Goal: Task Accomplishment & Management: Manage account settings

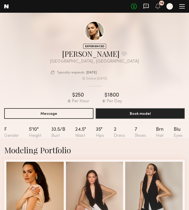
click at [148, 5] on icon at bounding box center [147, 6] width 6 height 6
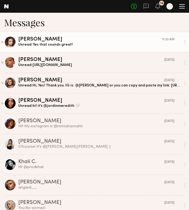
click at [38, 49] on link "Maryna B. 11:23 AM Unread: Yes that sounds great!" at bounding box center [94, 42] width 189 height 20
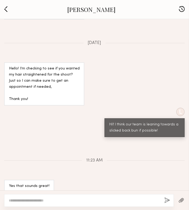
scroll to position [277, 0]
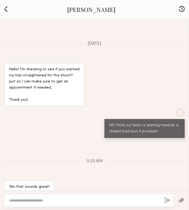
click at [6, 8] on button "button" at bounding box center [6, 9] width 6 height 7
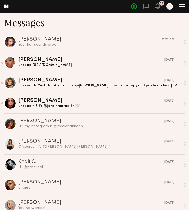
click at [184, 4] on div at bounding box center [183, 4] width 6 height 1
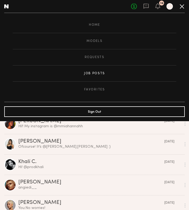
click at [94, 76] on link "Job Posts" at bounding box center [95, 74] width 164 height 16
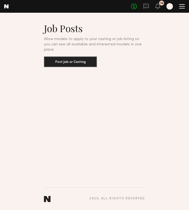
click at [185, 7] on div at bounding box center [183, 6] width 6 height 4
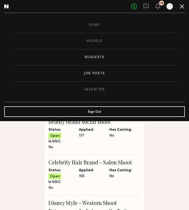
click at [94, 60] on link "Requests" at bounding box center [95, 57] width 164 height 16
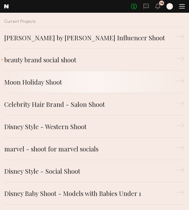
click at [47, 79] on div "Moon Holiday Shoot" at bounding box center [90, 82] width 172 height 10
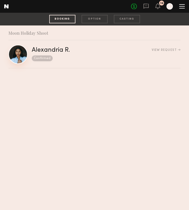
click at [14, 59] on link at bounding box center [17, 54] width 19 height 19
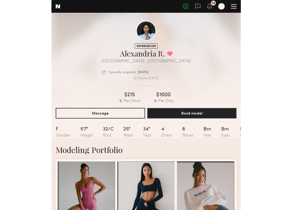
scroll to position [0, 4]
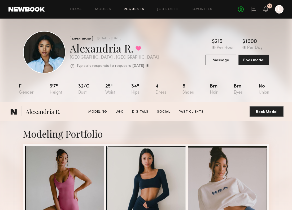
click at [137, 11] on link "Requests" at bounding box center [134, 9] width 20 height 3
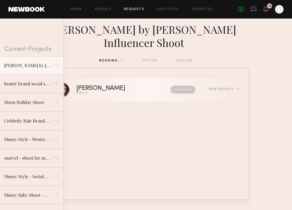
click at [90, 82] on link "[PERSON_NAME] Send request Model response Review hours worked Pay model Confirm…" at bounding box center [146, 89] width 184 height 25
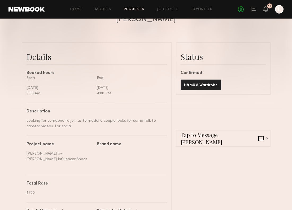
scroll to position [110, 0]
